Goal: Find specific page/section: Find specific page/section

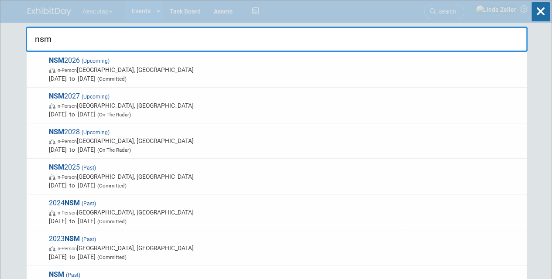
click at [50, 40] on input "nsm" at bounding box center [277, 39] width 502 height 25
drag, startPoint x: 10, startPoint y: 34, endPoint x: 0, endPoint y: 34, distance: 9.2
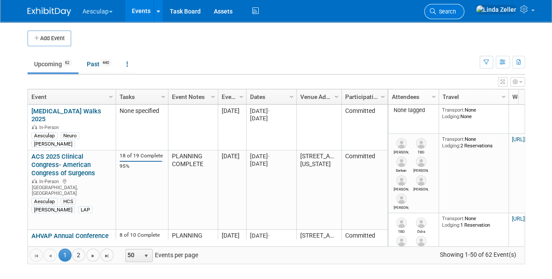
click at [456, 14] on span "Search" at bounding box center [446, 11] width 20 height 7
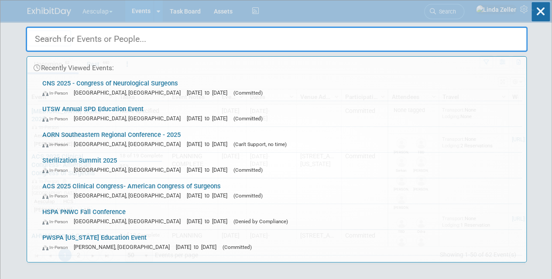
click at [463, 13] on div "Recently Viewed Events: CNS 2025 - Congress of Neurological Surgeons In-Person …" at bounding box center [277, 131] width 502 height 262
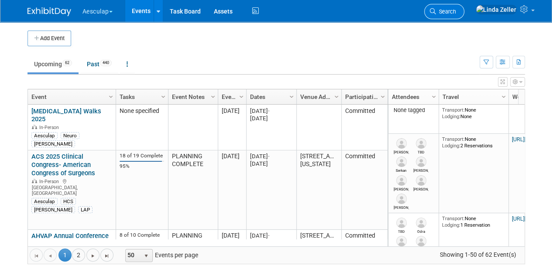
click at [456, 14] on span "Search" at bounding box center [446, 11] width 20 height 7
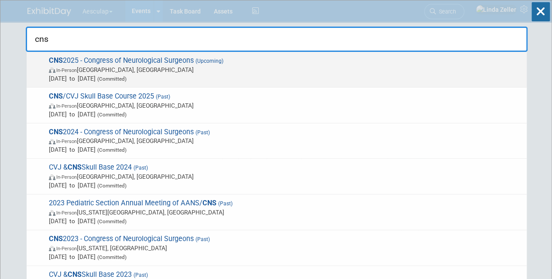
type input "cns"
click at [93, 64] on span "CNS 2025 - Congress of Neurological Surgeons (Upcoming) In-Person Los Angeles, …" at bounding box center [284, 69] width 476 height 27
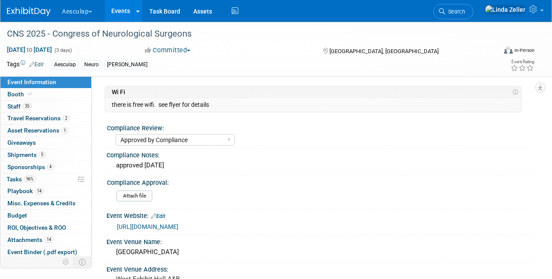
select select "Approved by Compliance"
select select "Neuro"
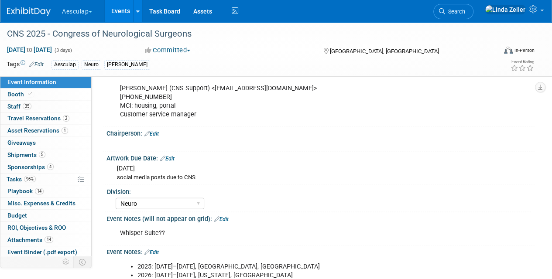
scroll to position [941, 0]
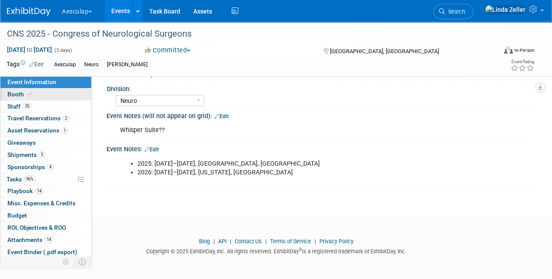
click at [26, 95] on span at bounding box center [30, 94] width 8 height 7
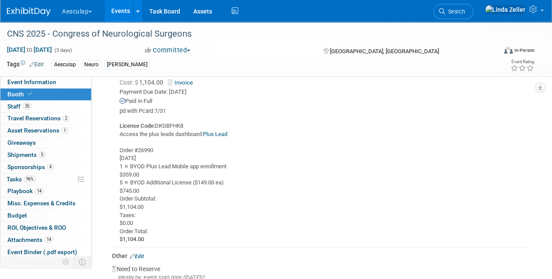
scroll to position [567, 0]
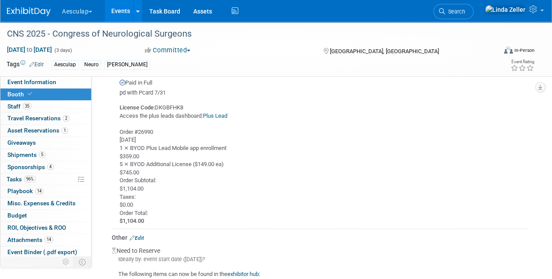
click at [214, 113] on link "Plus Lead" at bounding box center [215, 116] width 24 height 7
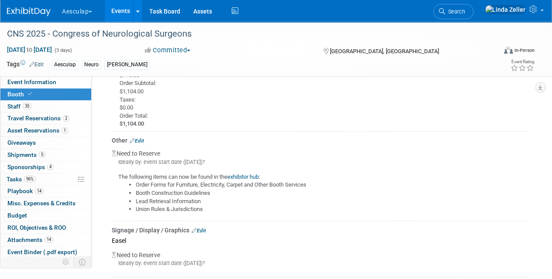
scroll to position [501, 0]
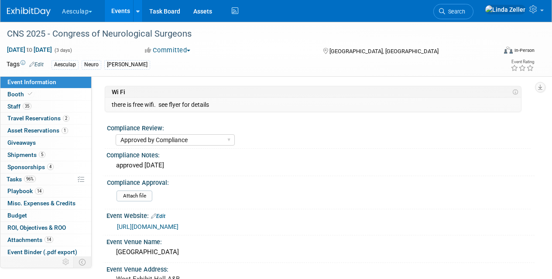
select select "Approved by Compliance"
select select "Neuro"
